Goal: Information Seeking & Learning: Learn about a topic

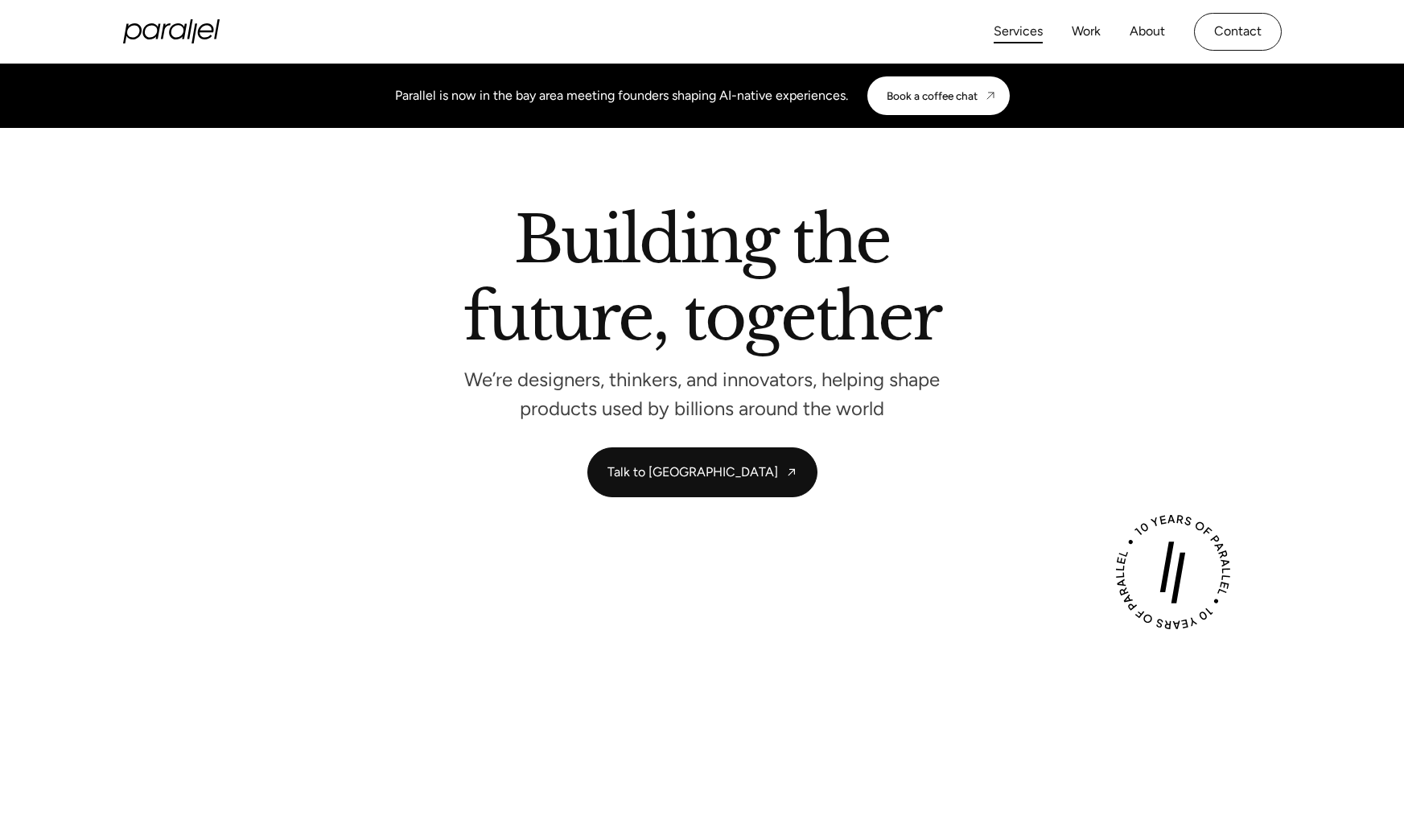
click at [1033, 30] on link "Services" at bounding box center [1018, 32] width 49 height 23
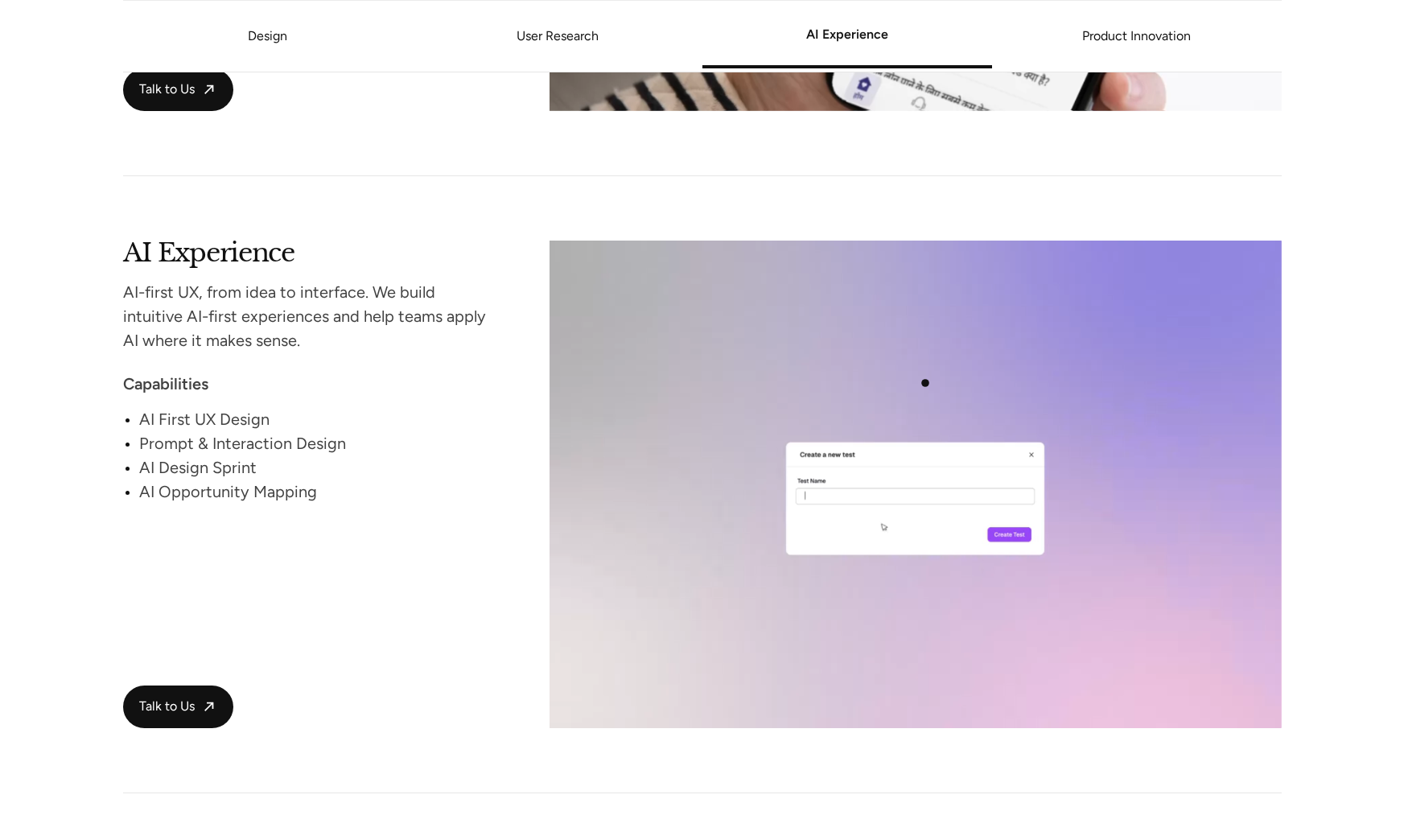
scroll to position [2641, 0]
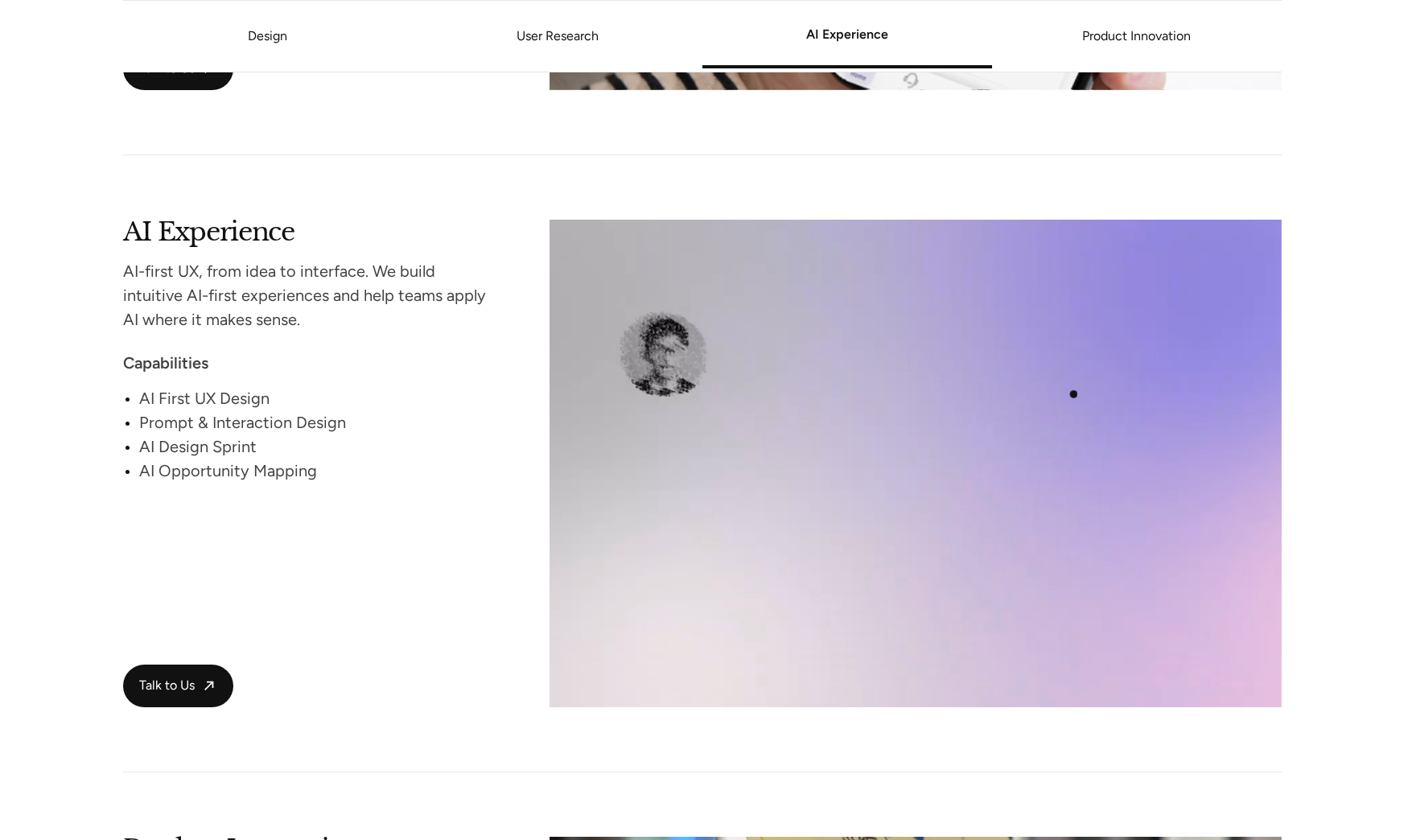
drag, startPoint x: 1023, startPoint y: 393, endPoint x: 1080, endPoint y: 395, distance: 57.0
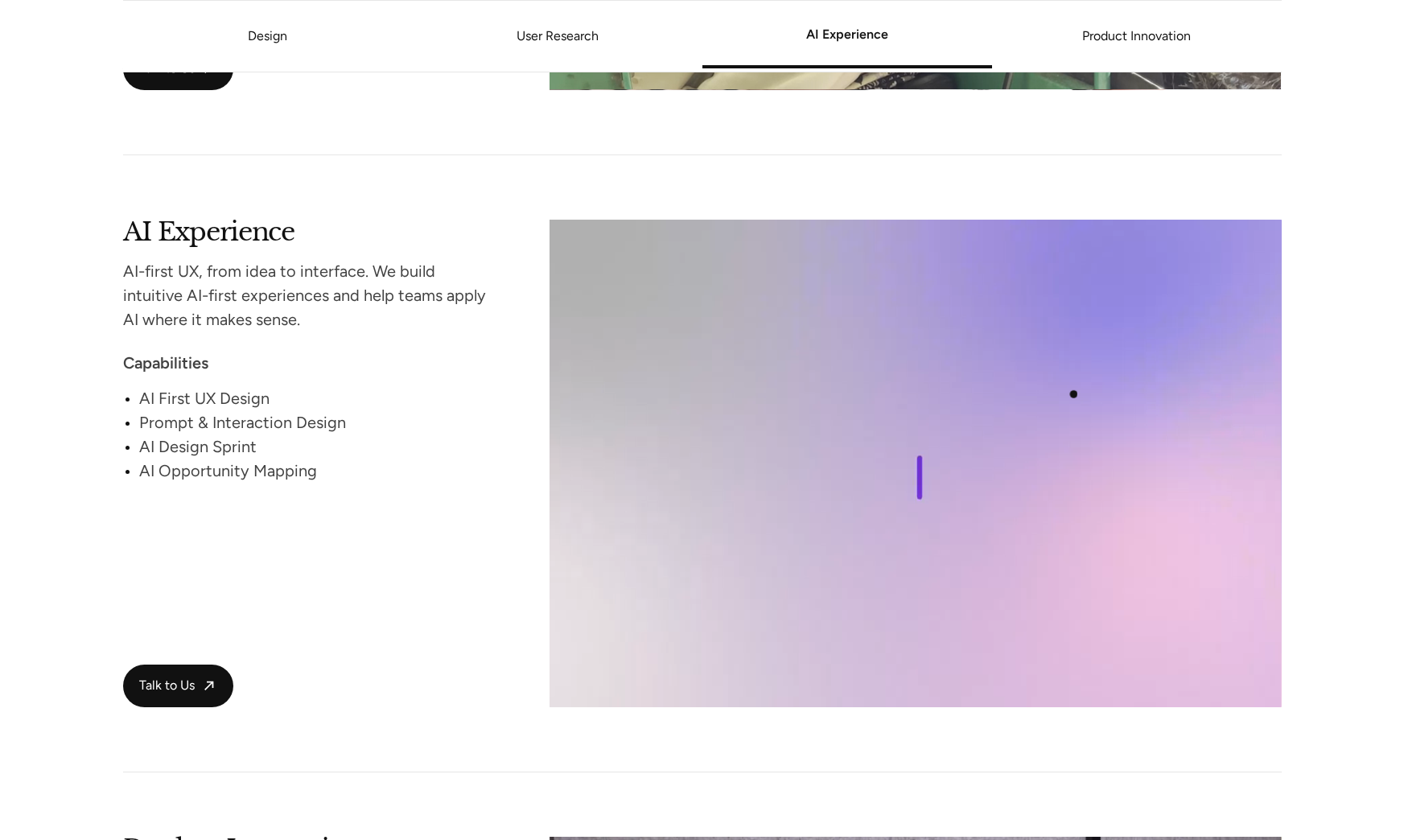
click at [1080, 395] on video at bounding box center [915, 463] width 732 height 488
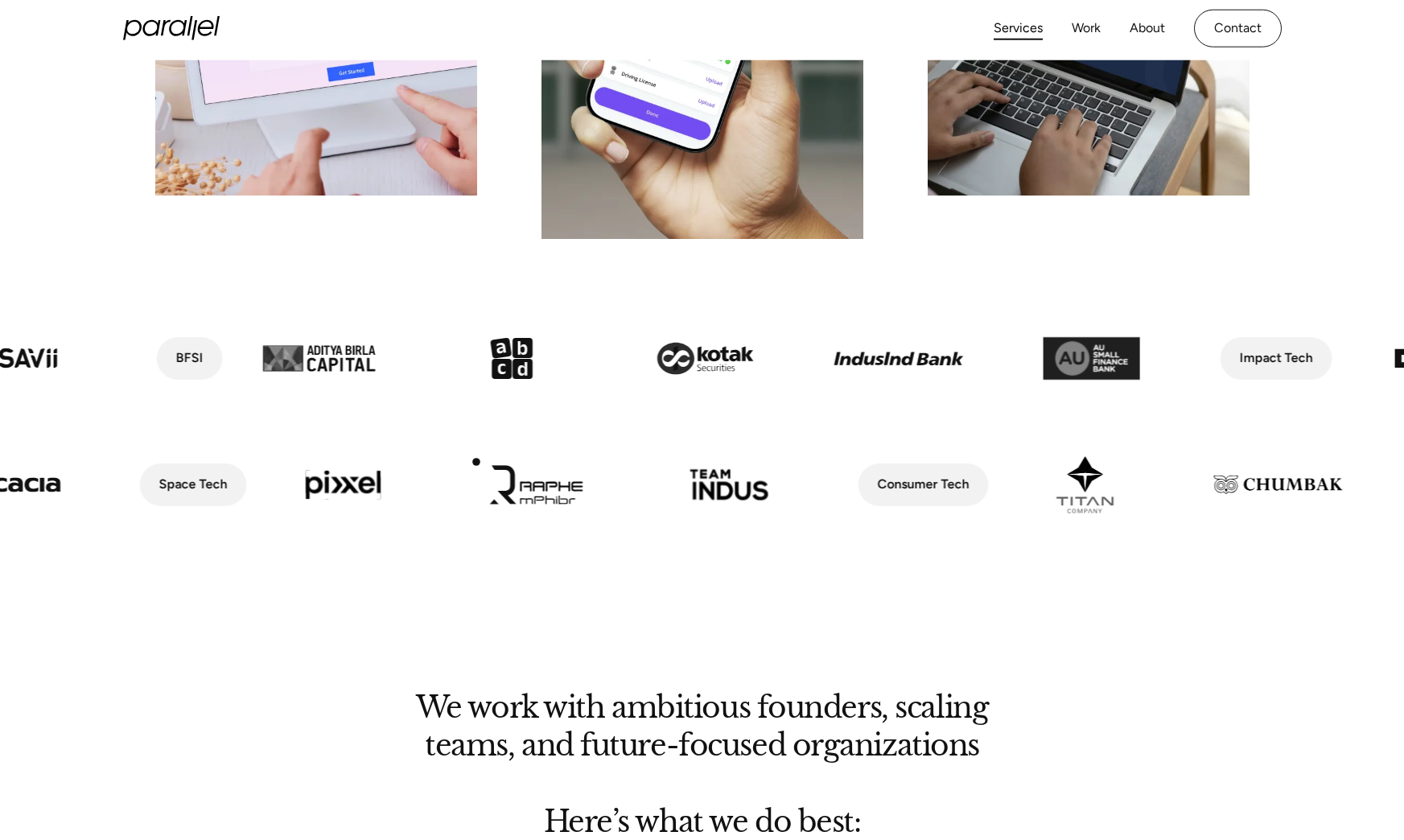
scroll to position [0, 0]
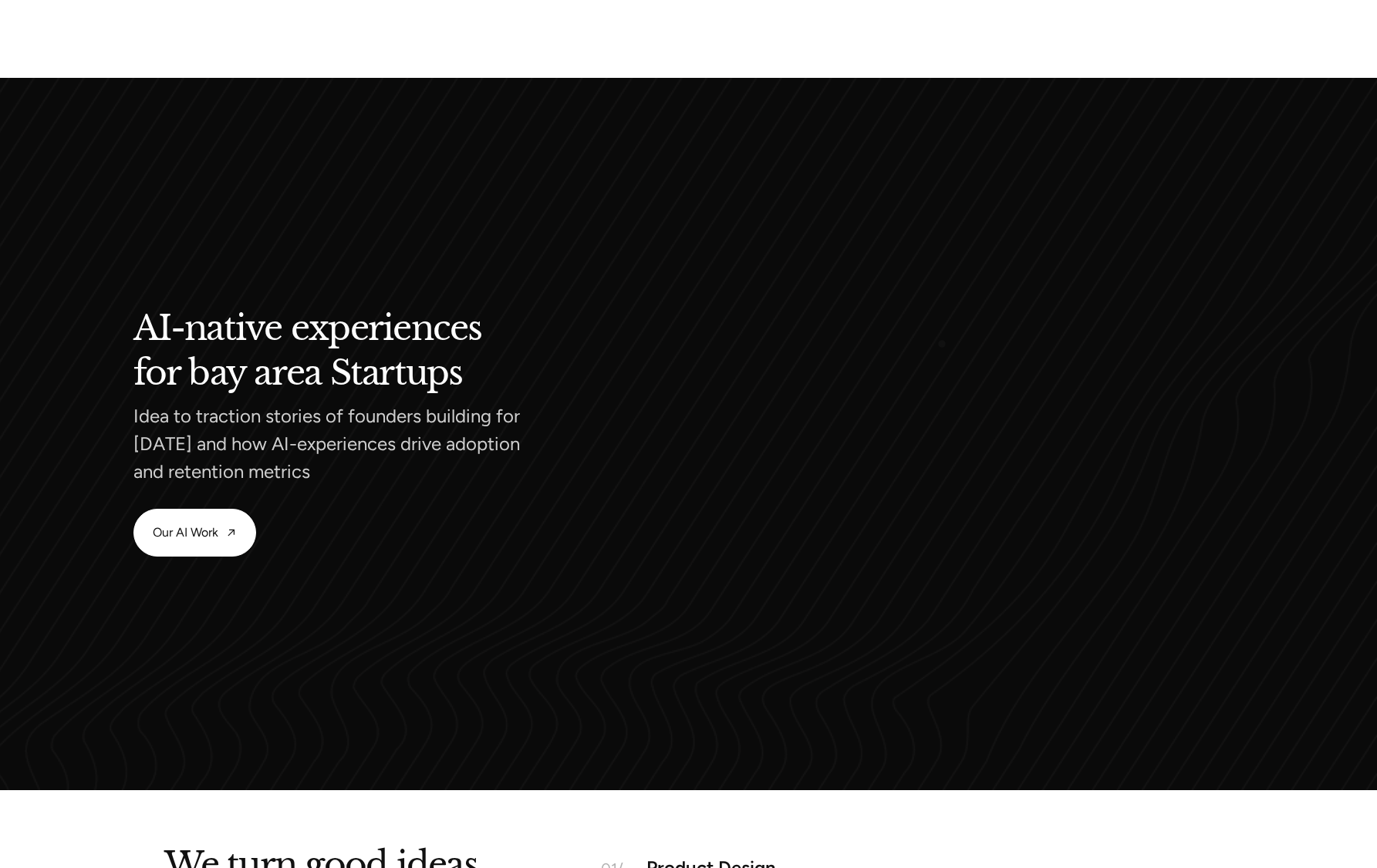
scroll to position [1373, 0]
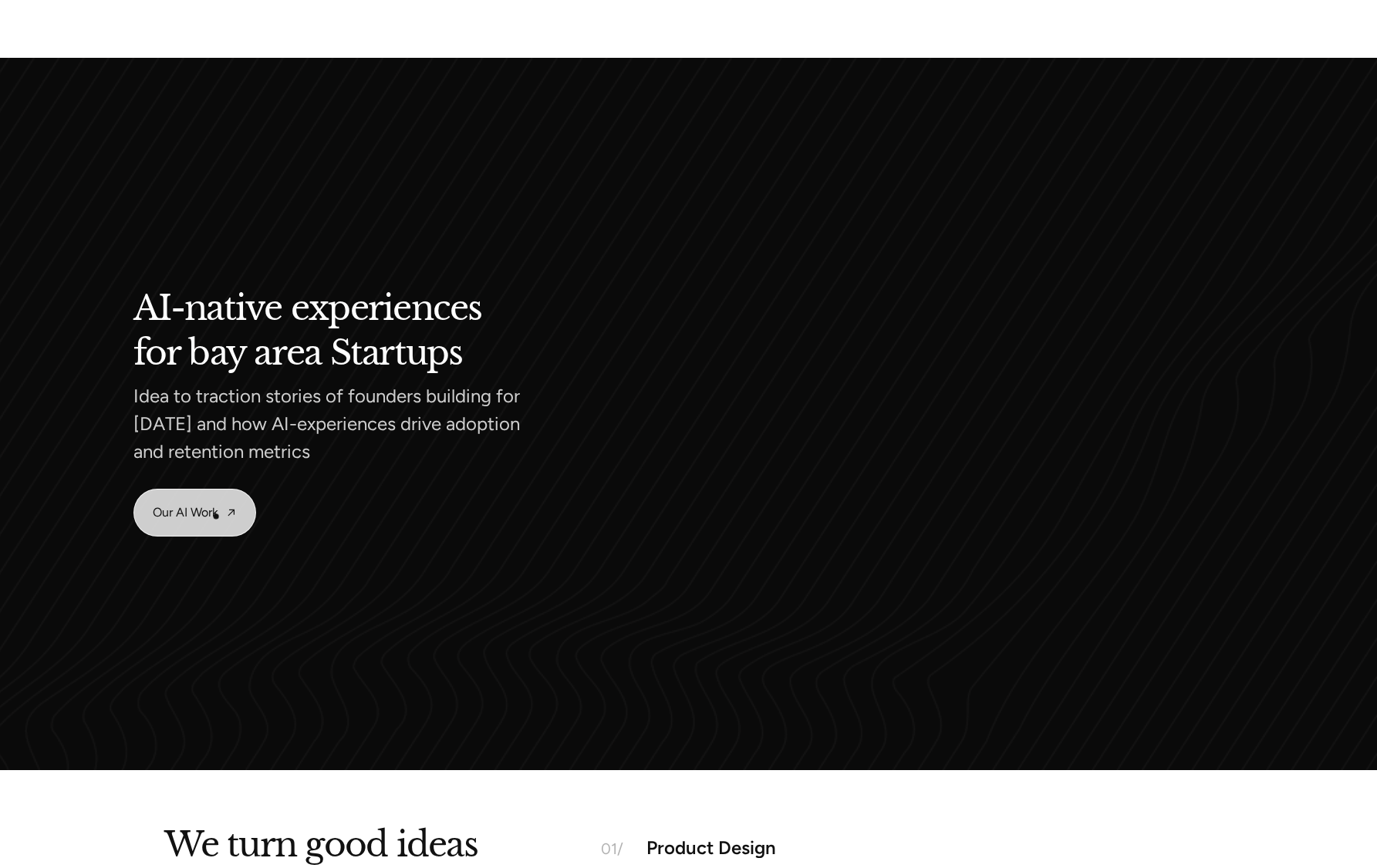
click at [212, 516] on link "Our AI Work" at bounding box center [194, 513] width 121 height 46
